Goal: Transaction & Acquisition: Purchase product/service

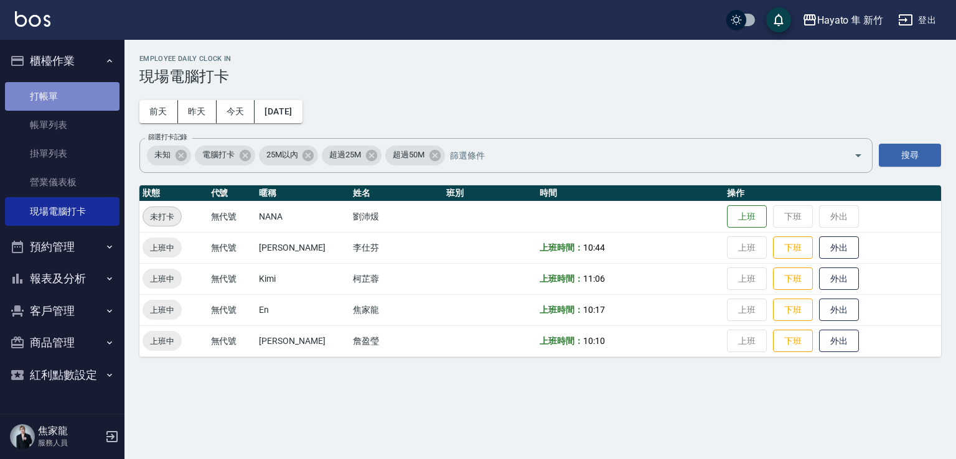
click at [60, 101] on link "打帳單" at bounding box center [62, 96] width 115 height 29
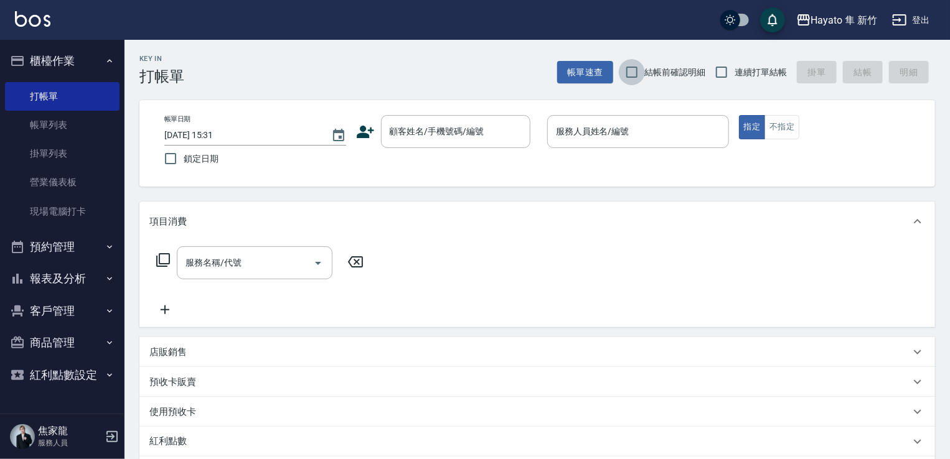
drag, startPoint x: 636, startPoint y: 80, endPoint x: 686, endPoint y: 83, distance: 49.9
click at [639, 82] on input "結帳前確認明細" at bounding box center [632, 72] width 26 height 26
checkbox input "true"
click at [712, 70] on input "連續打單結帳" at bounding box center [721, 72] width 26 height 26
checkbox input "true"
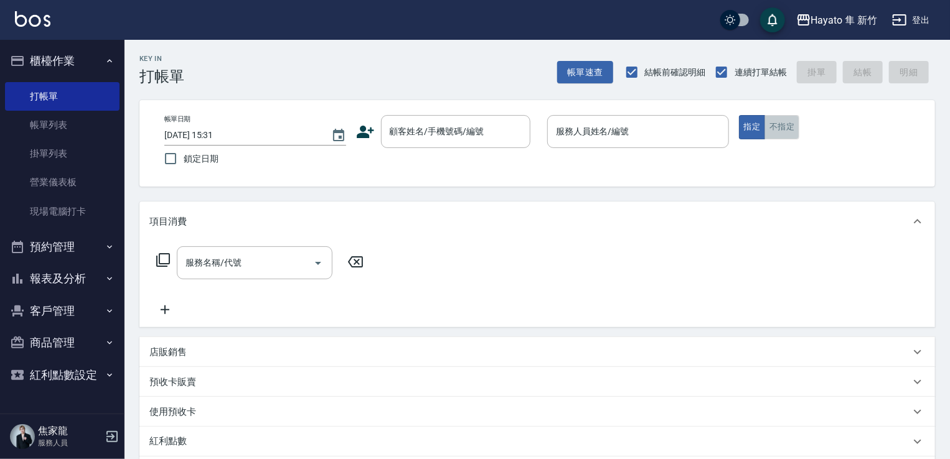
click at [781, 138] on button "不指定" at bounding box center [781, 127] width 35 height 24
click at [454, 133] on input "顧客姓名/手機號碼/編號" at bounding box center [445, 132] width 119 height 22
click at [364, 132] on icon at bounding box center [365, 132] width 19 height 19
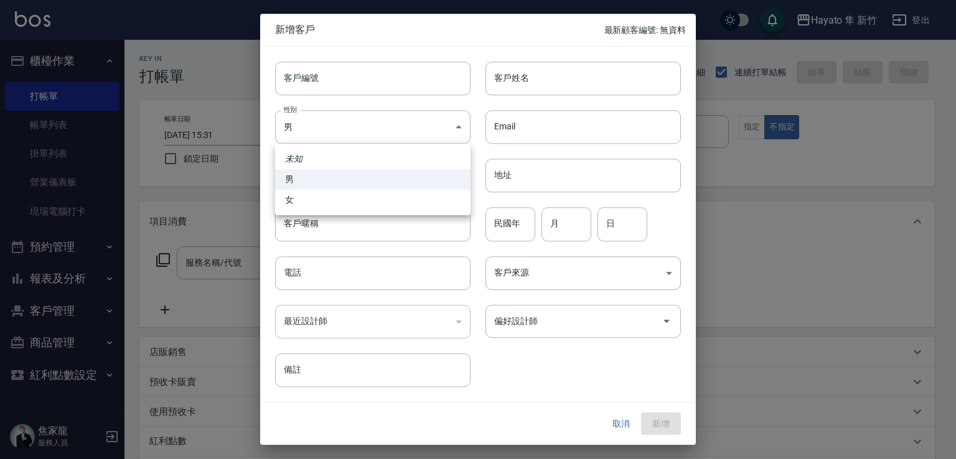
click at [364, 132] on body "Hayato 隼 新竹 登出 櫃檯作業 打帳單 帳單列表 掛單列表 營業儀表板 現場電腦打卡 預約管理 預約管理 報表及分析 報表目錄 店家日報表 互助日報表…" at bounding box center [478, 326] width 956 height 652
click at [356, 202] on li "女" at bounding box center [372, 200] width 195 height 21
type input "[DEMOGRAPHIC_DATA]"
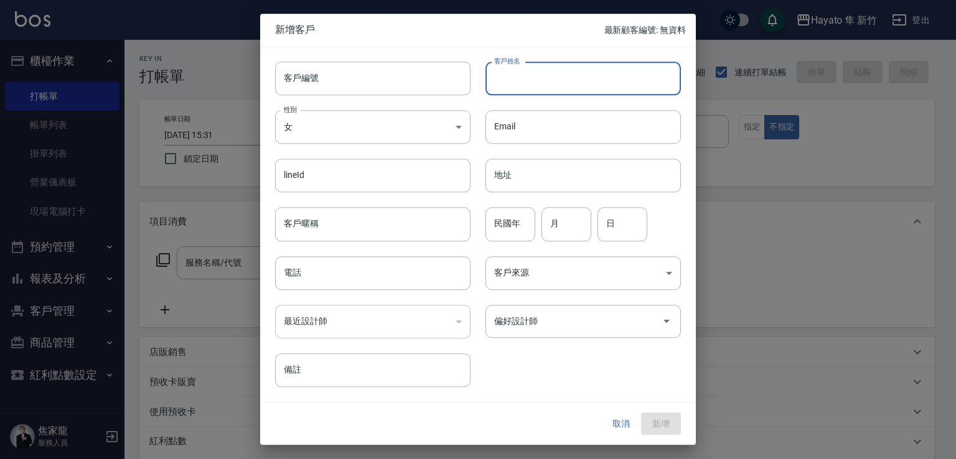
click at [545, 68] on input "客戶姓名" at bounding box center [582, 79] width 195 height 34
type input "[PERSON_NAME]"
click at [325, 279] on input "電話" at bounding box center [372, 273] width 195 height 34
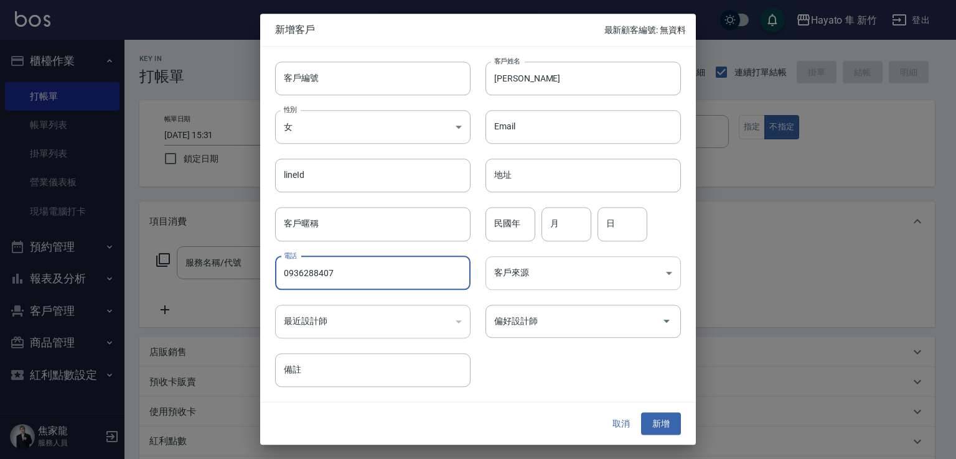
type input "0936288407"
click at [548, 276] on body "Hayato 隼 新竹 登出 櫃檯作業 打帳單 帳單列表 掛單列表 營業儀表板 現場電腦打卡 預約管理 預約管理 報表及分析 報表目錄 店家日報表 互助日報表…" at bounding box center [478, 326] width 956 height 652
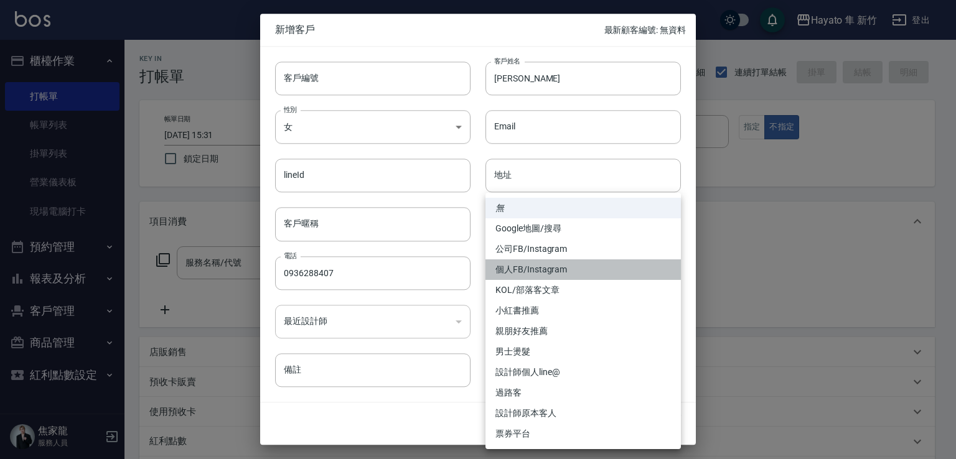
click at [543, 267] on li "個人FB/Instagram" at bounding box center [582, 270] width 195 height 21
type input "個人FB/Instagram"
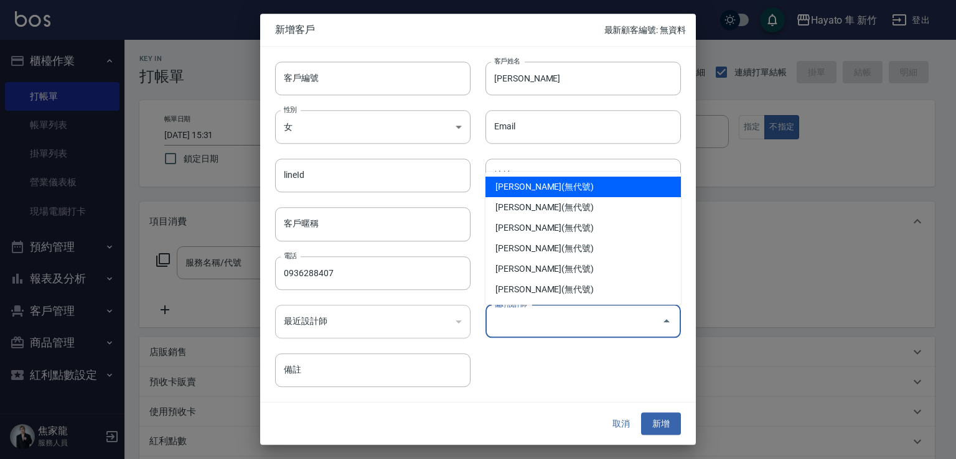
click at [532, 324] on input "偏好設計師" at bounding box center [574, 322] width 166 height 22
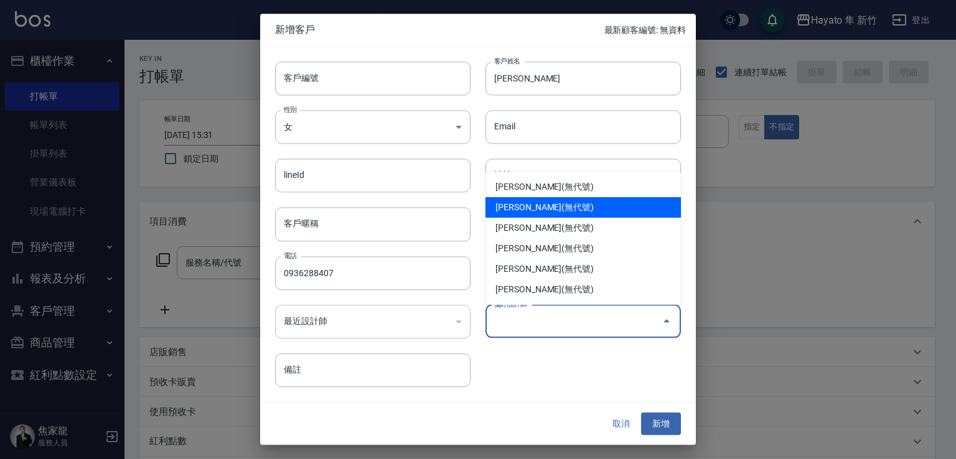
click at [519, 204] on li "[PERSON_NAME](無代號)" at bounding box center [582, 207] width 195 height 21
type input "焦家龍"
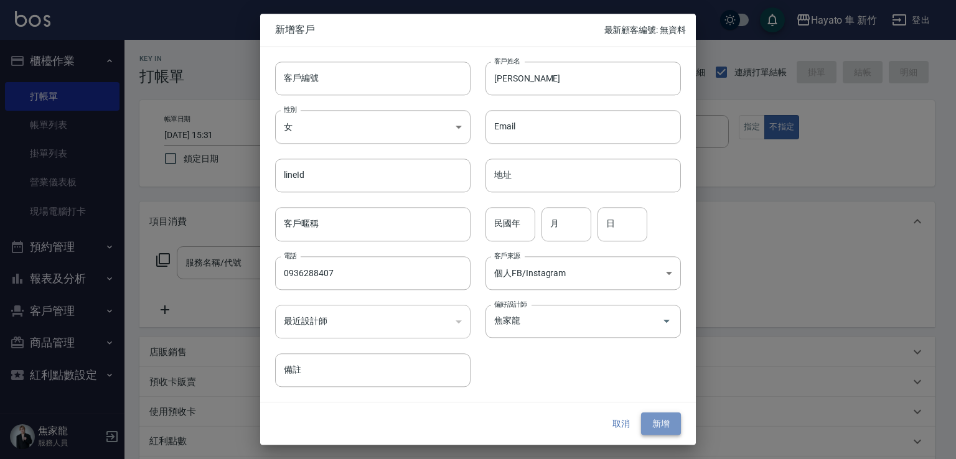
click at [652, 429] on button "新增" at bounding box center [661, 424] width 40 height 23
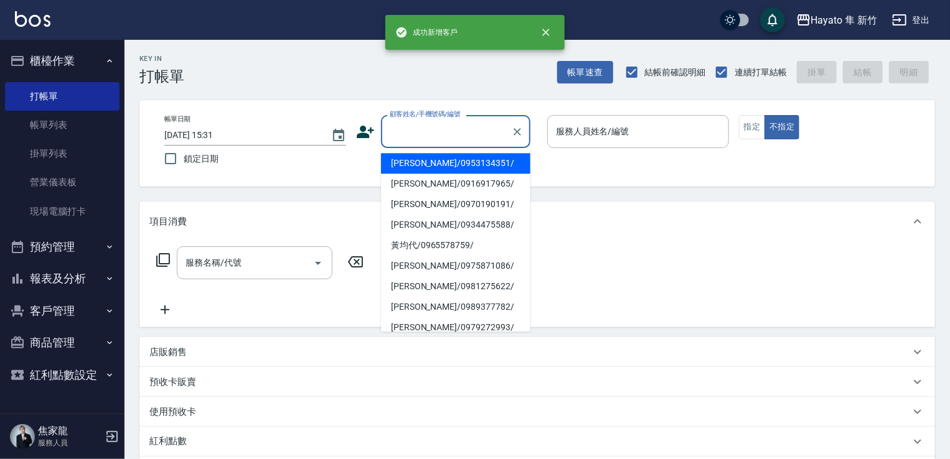
click at [403, 129] on input "顧客姓名/手機號碼/編號" at bounding box center [445, 132] width 119 height 22
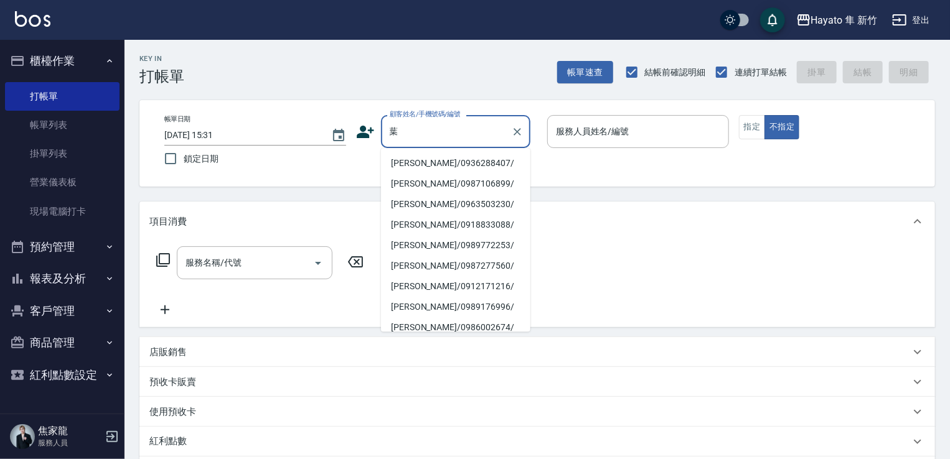
click at [432, 162] on li "[PERSON_NAME]/0936288407/" at bounding box center [455, 163] width 149 height 21
type input "[PERSON_NAME]/0936288407/"
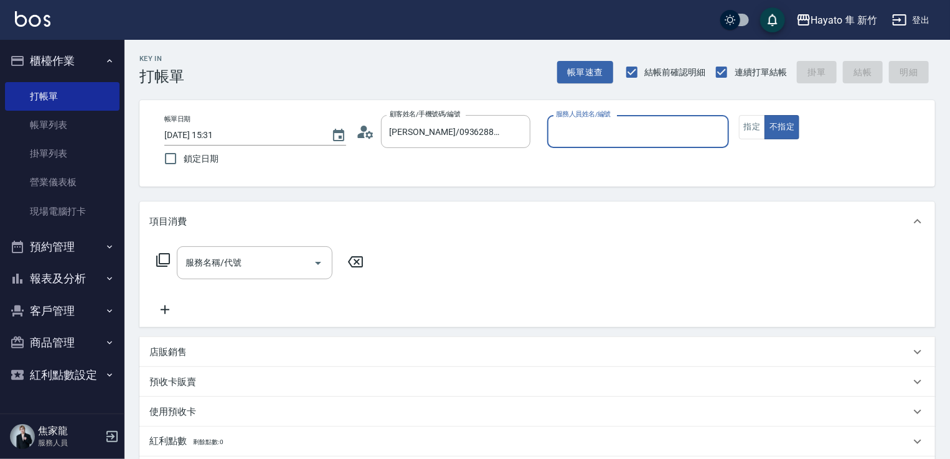
type input "En(無代號)"
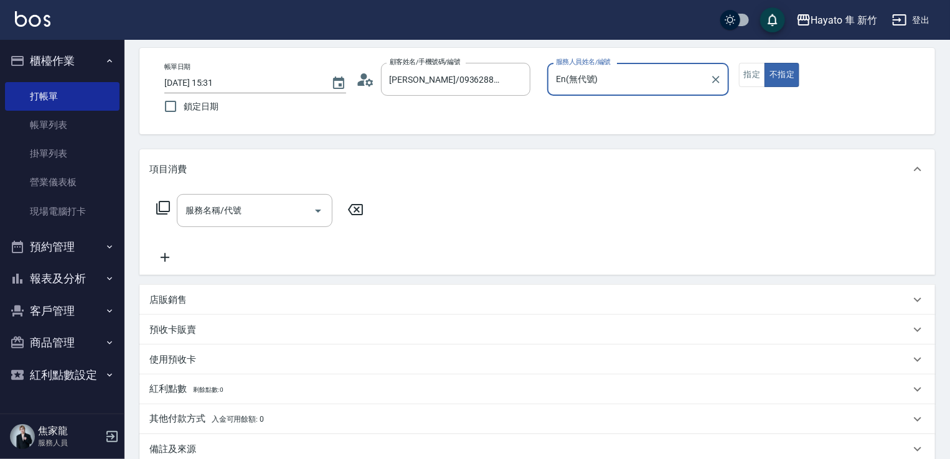
scroll to position [124, 0]
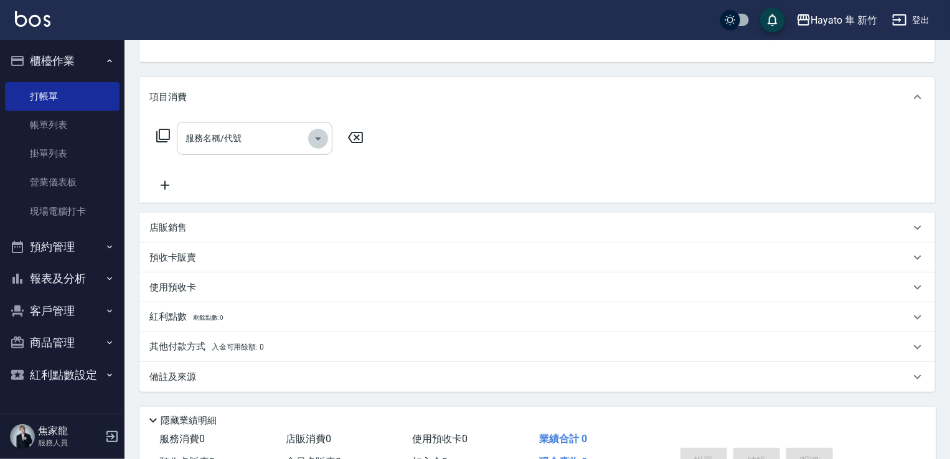
drag, startPoint x: 316, startPoint y: 135, endPoint x: 304, endPoint y: 152, distance: 21.1
click at [316, 138] on icon "Open" at bounding box center [318, 138] width 15 height 15
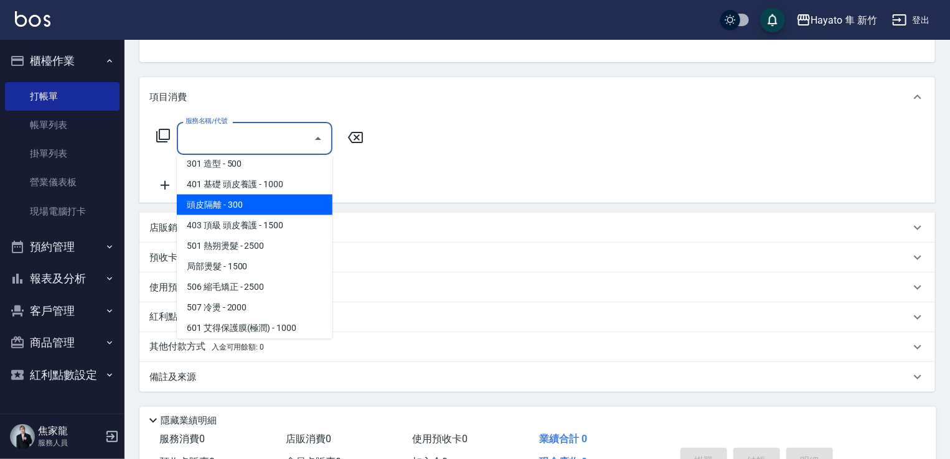
scroll to position [187, 0]
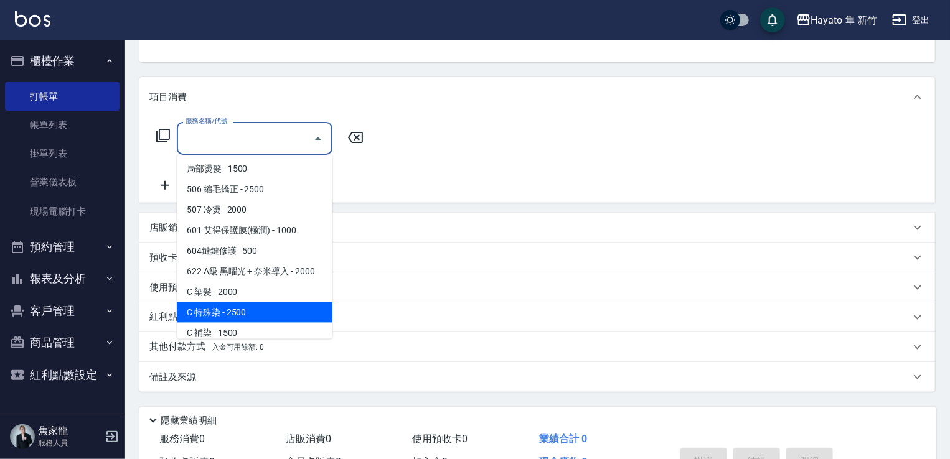
drag, startPoint x: 281, startPoint y: 309, endPoint x: 283, endPoint y: 316, distance: 6.3
click at [283, 316] on span "C 特殊染 - 2500" at bounding box center [255, 312] width 156 height 21
type input "C 特殊染(703)"
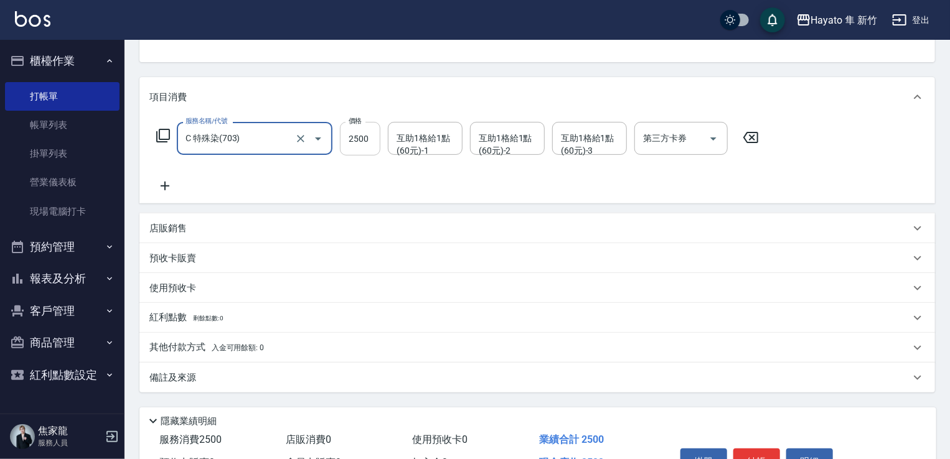
click at [371, 143] on input "2500" at bounding box center [360, 139] width 40 height 34
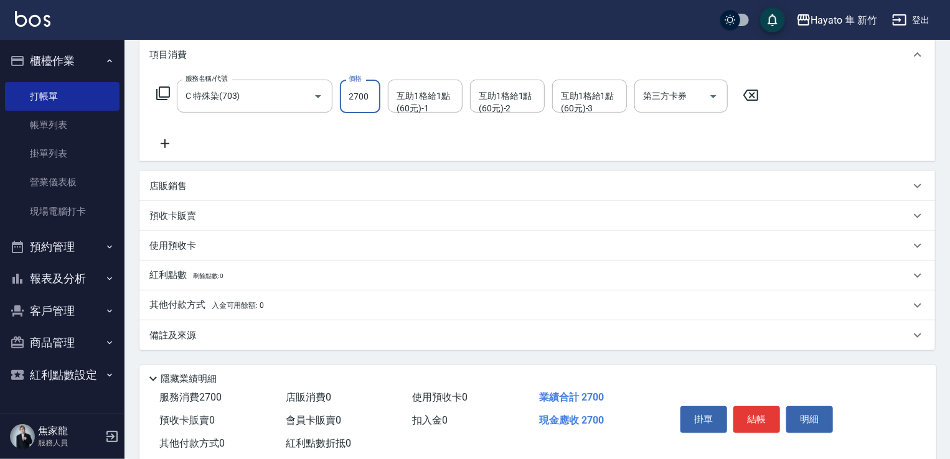
scroll to position [197, 0]
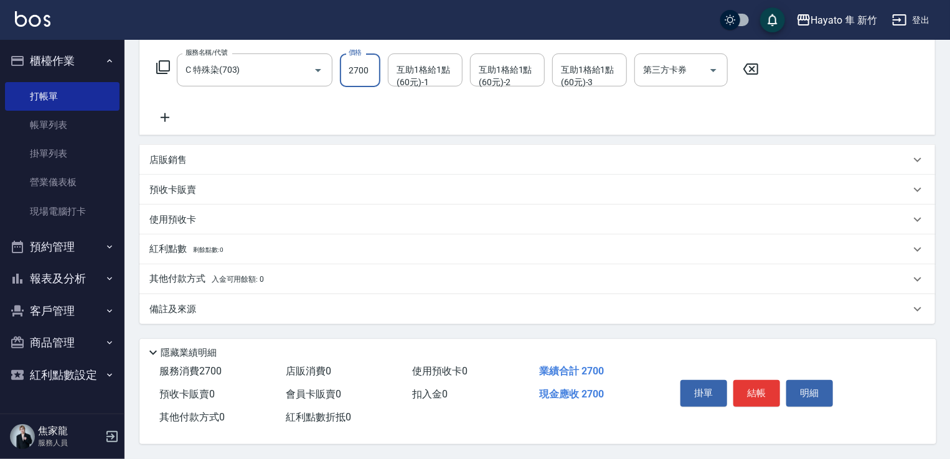
type input "2700"
click at [252, 316] on div "備註及來源" at bounding box center [536, 309] width 795 height 30
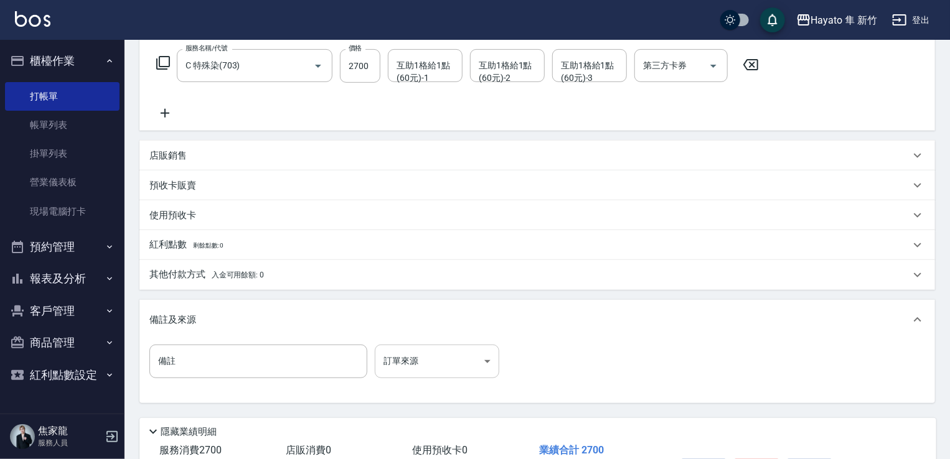
click at [449, 362] on body "Hayato 隼 新竹 登出 櫃檯作業 打帳單 帳單列表 掛單列表 營業儀表板 現場電腦打卡 預約管理 預約管理 報表及分析 報表目錄 店家日報表 互助日報表…" at bounding box center [475, 171] width 950 height 736
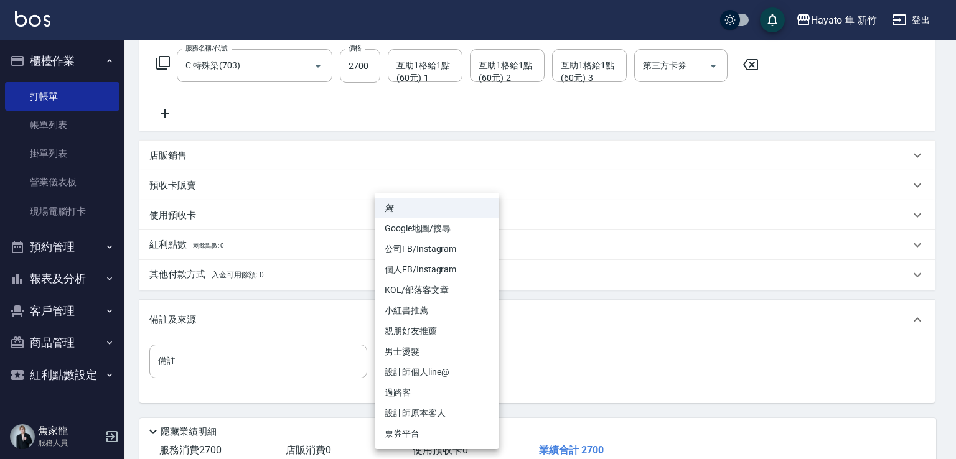
click at [433, 267] on li "個人FB/Instagram" at bounding box center [437, 270] width 124 height 21
type input "個人FB/Instagram"
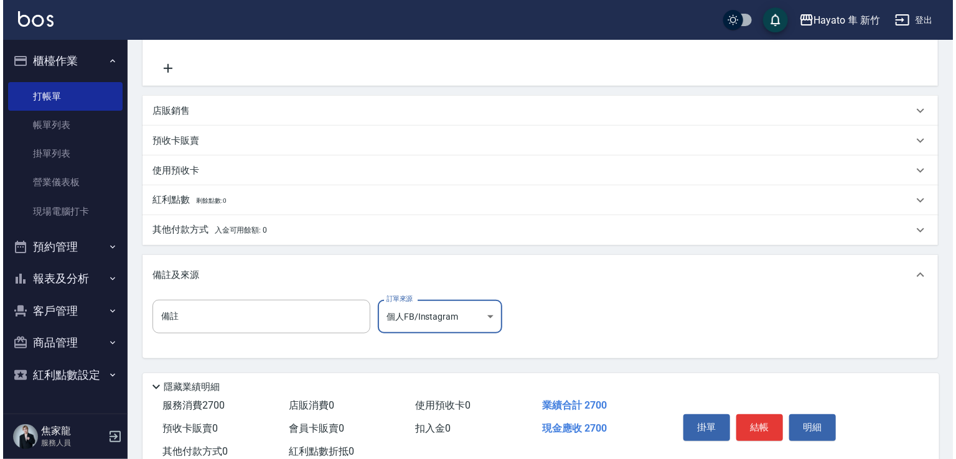
scroll to position [281, 0]
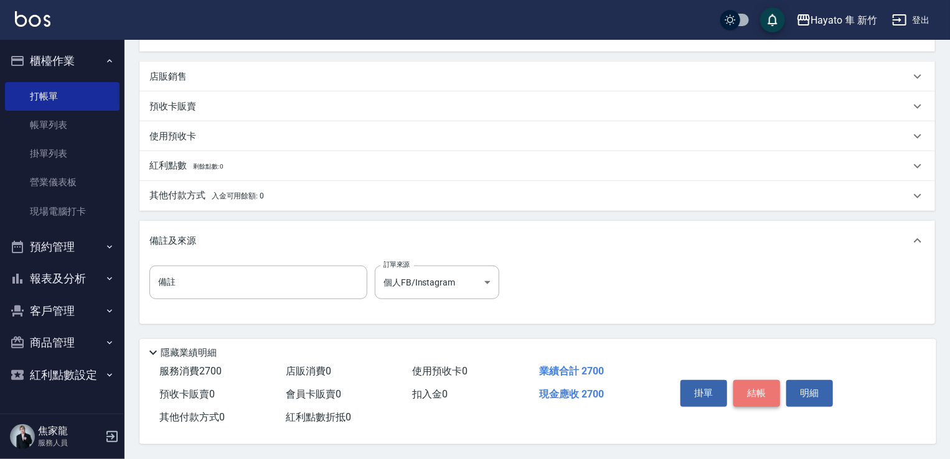
click at [762, 390] on button "結帳" at bounding box center [756, 393] width 47 height 26
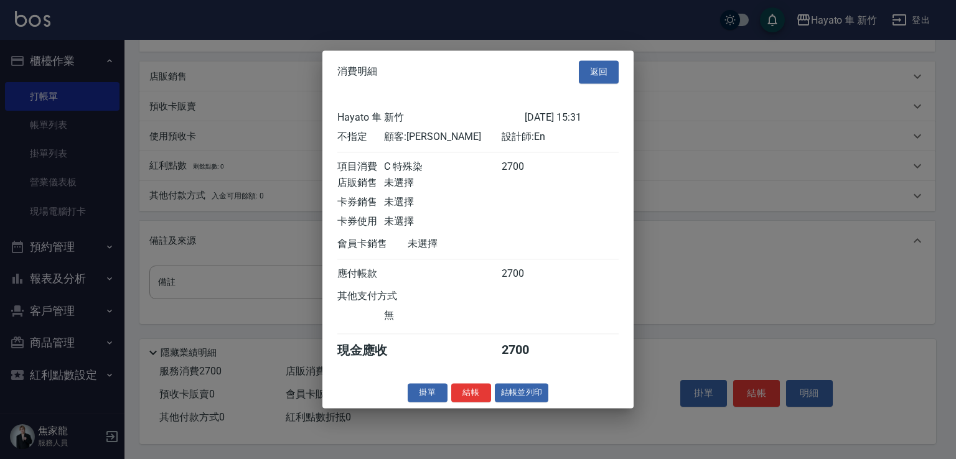
click at [469, 403] on button "結帳" at bounding box center [471, 392] width 40 height 19
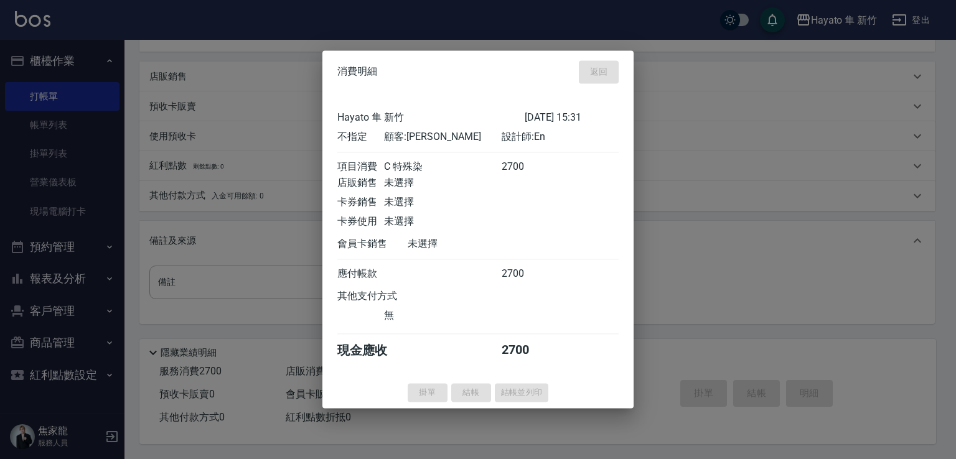
type input "[DATE] 15:32"
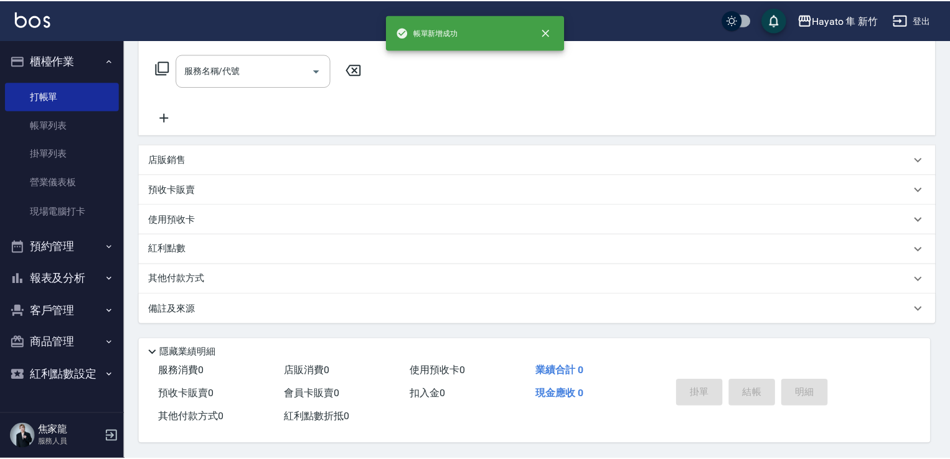
scroll to position [0, 0]
